Goal: Browse casually

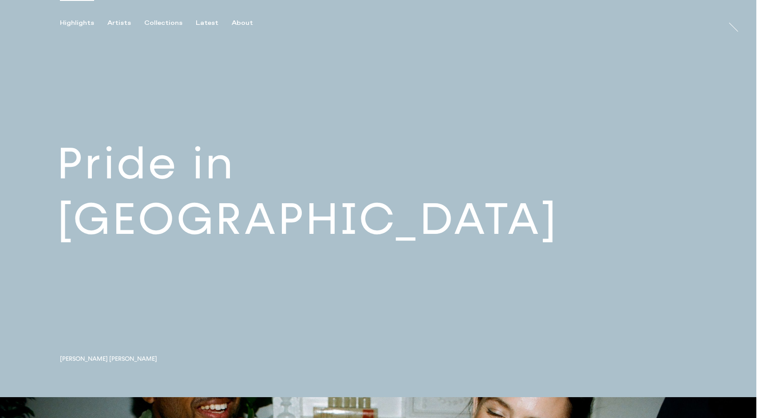
click at [579, 104] on link at bounding box center [378, 198] width 756 height 397
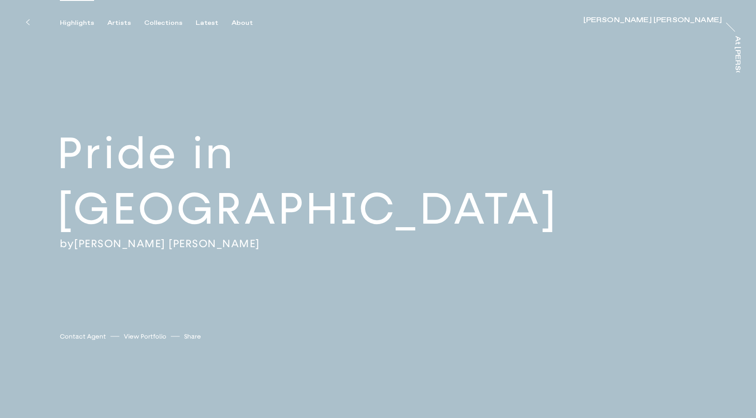
click at [79, 22] on div "Highlights" at bounding box center [77, 23] width 34 height 8
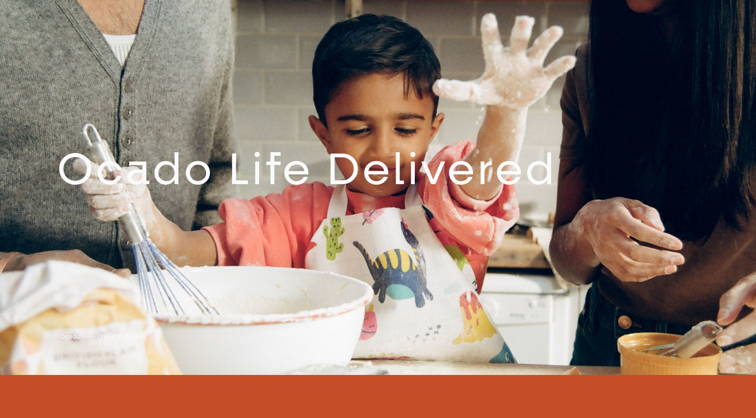
scroll to position [408, 0]
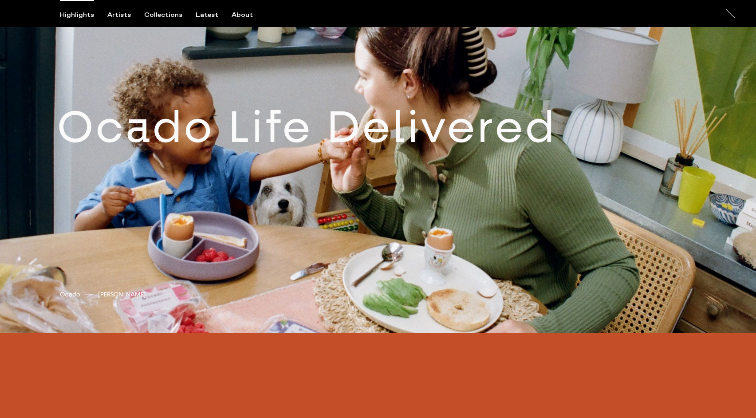
click at [311, 119] on link at bounding box center [378, 134] width 756 height 397
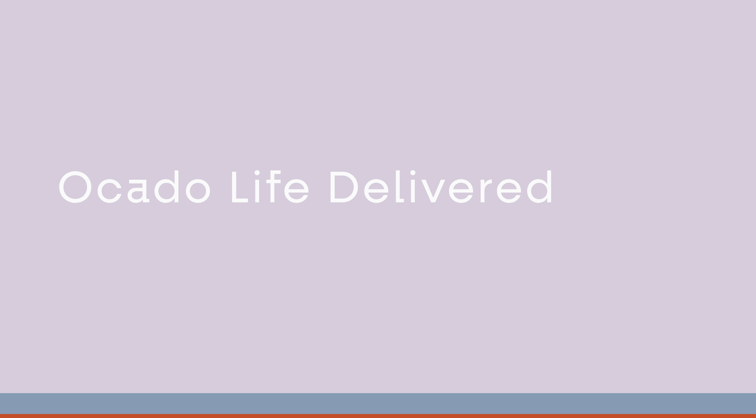
scroll to position [397, 0]
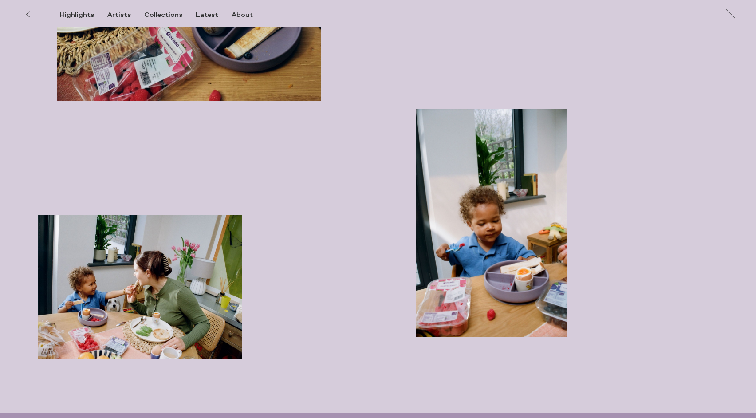
scroll to position [2240, 0]
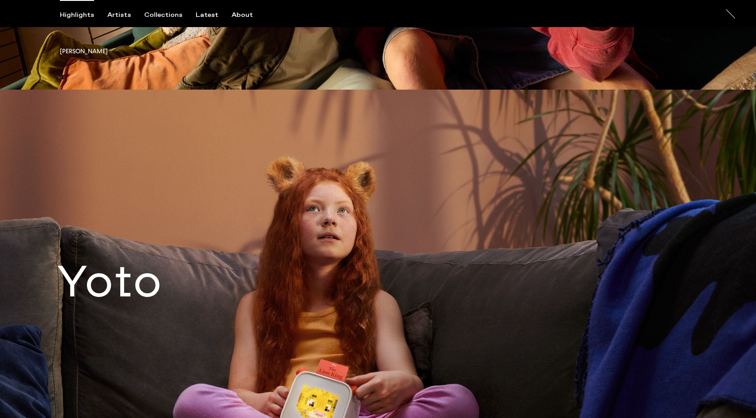
scroll to position [5470, 0]
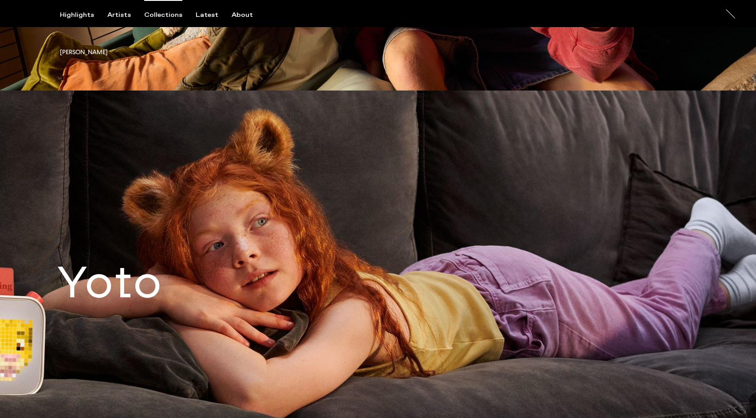
click at [170, 15] on div "Collections" at bounding box center [163, 15] width 38 height 8
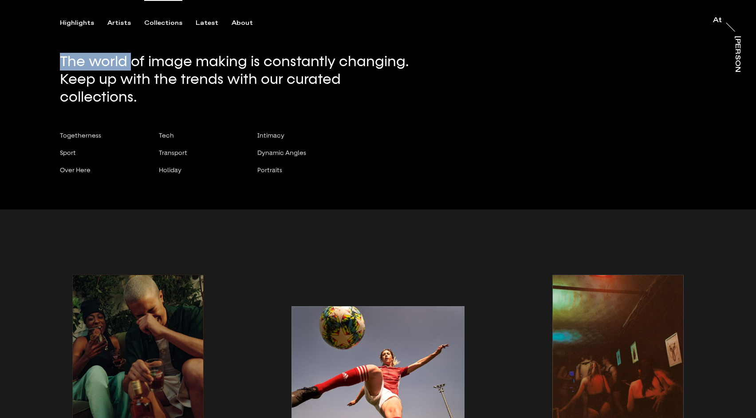
drag, startPoint x: 134, startPoint y: 58, endPoint x: 184, endPoint y: 51, distance: 49.8
click at [184, 51] on div "The world of image making is constantly changing. Keep up with the trends with …" at bounding box center [378, 104] width 756 height 209
click at [183, 52] on div "The world of image making is constantly changing. Keep up with the trends with …" at bounding box center [378, 104] width 756 height 209
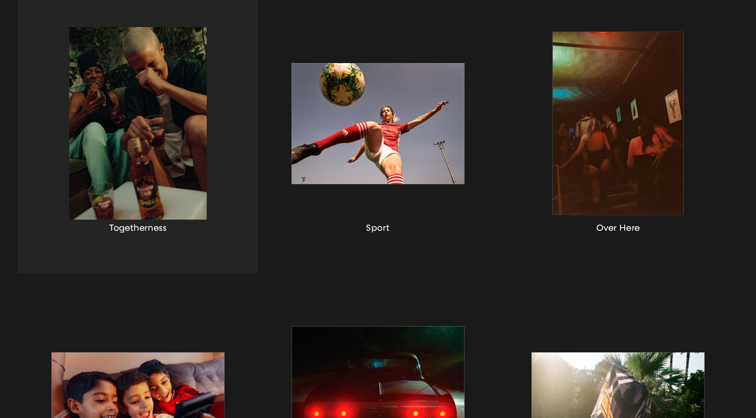
scroll to position [245, 0]
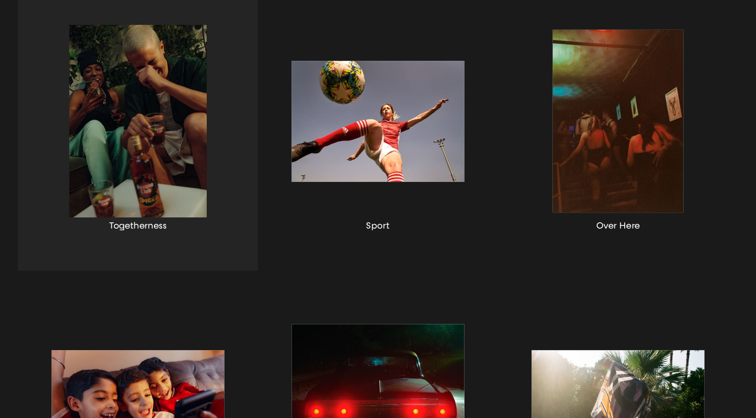
click at [150, 99] on div "button" at bounding box center [138, 132] width 240 height 277
